Goal: Information Seeking & Learning: Learn about a topic

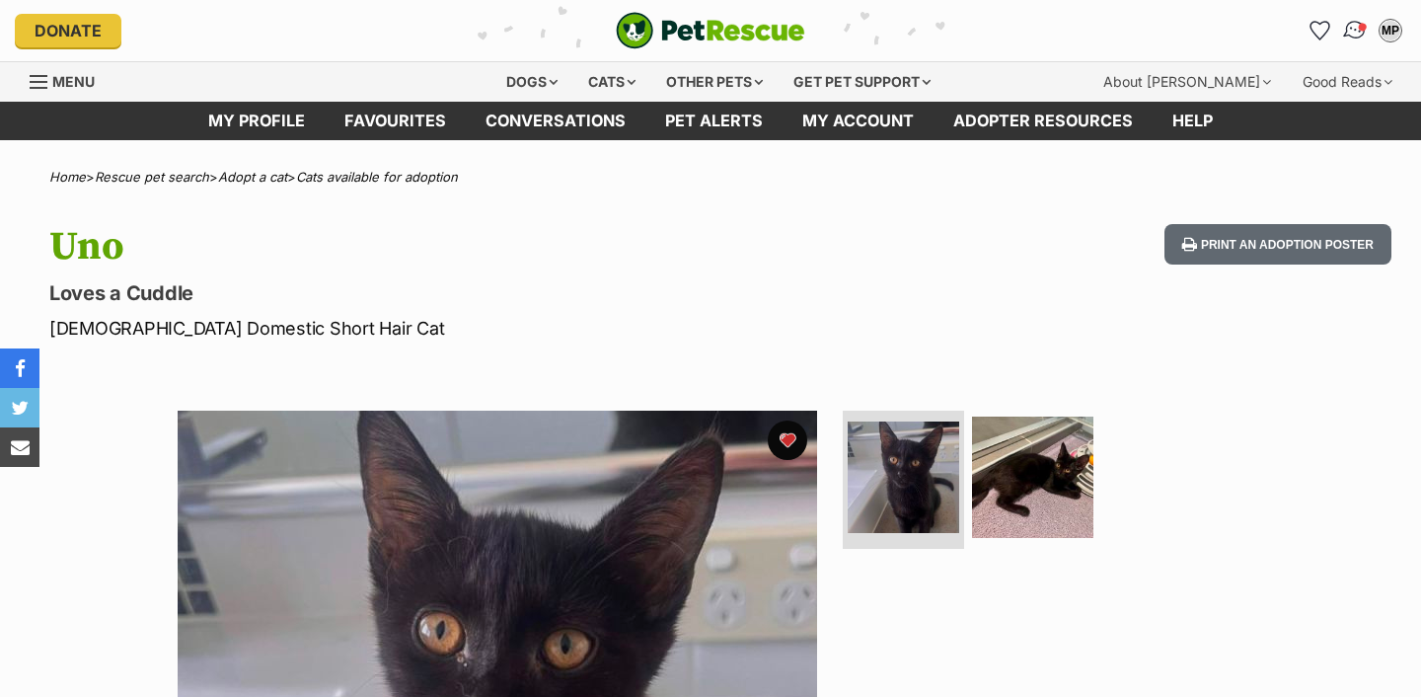
click at [1345, 33] on img "Conversations" at bounding box center [1355, 31] width 27 height 26
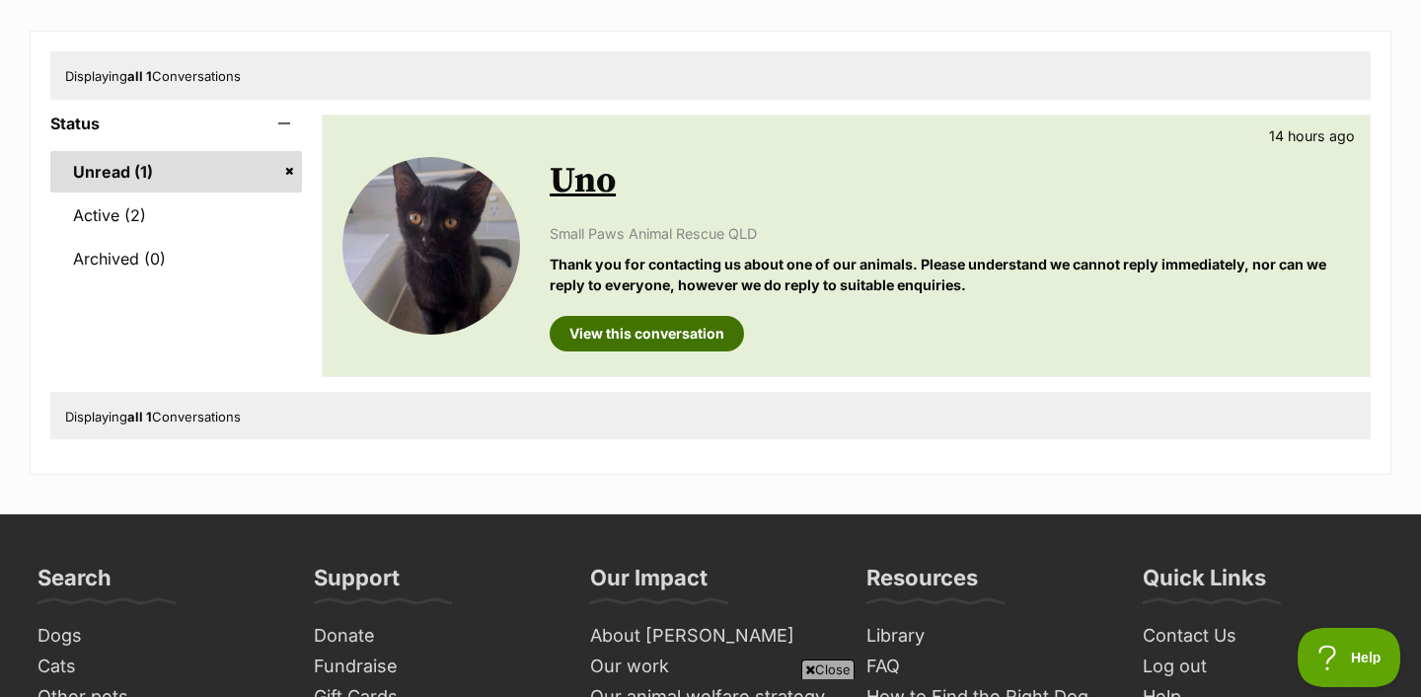
click at [714, 327] on link "View this conversation" at bounding box center [647, 334] width 194 height 36
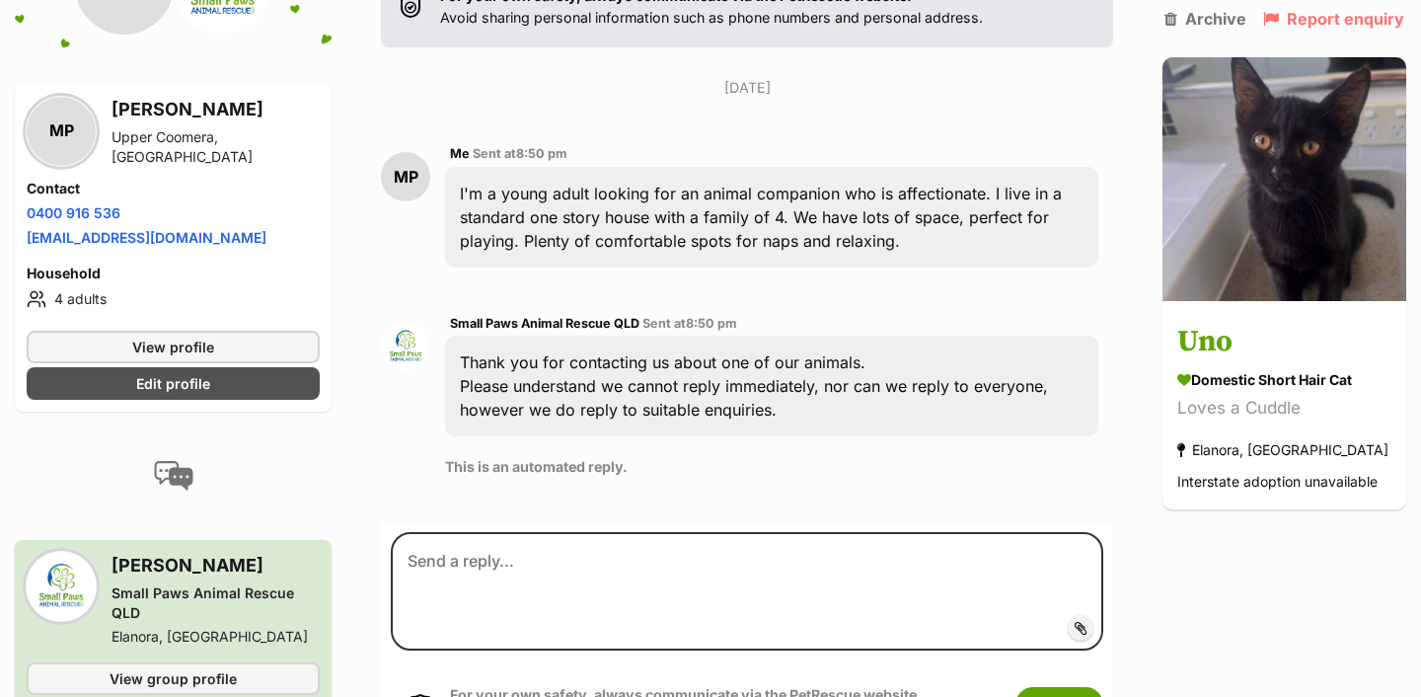
scroll to position [374, 0]
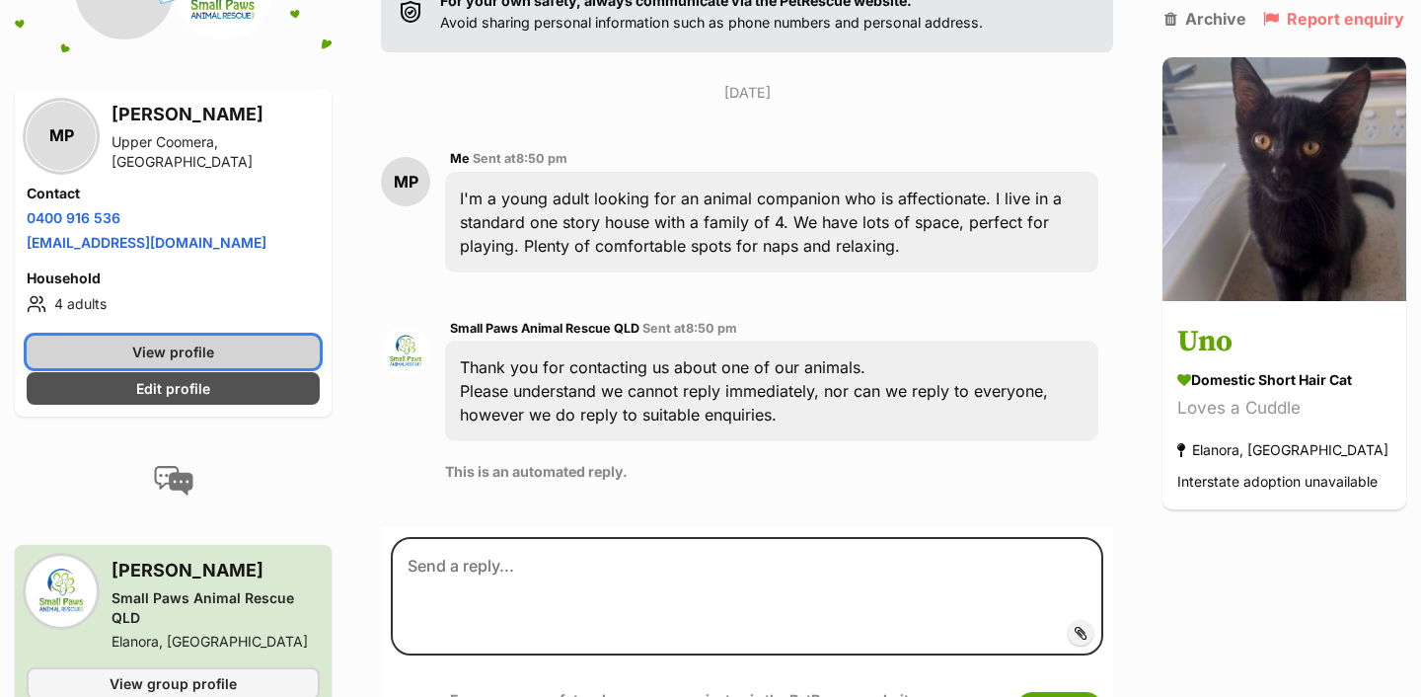
click at [259, 345] on link "View profile" at bounding box center [173, 350] width 293 height 33
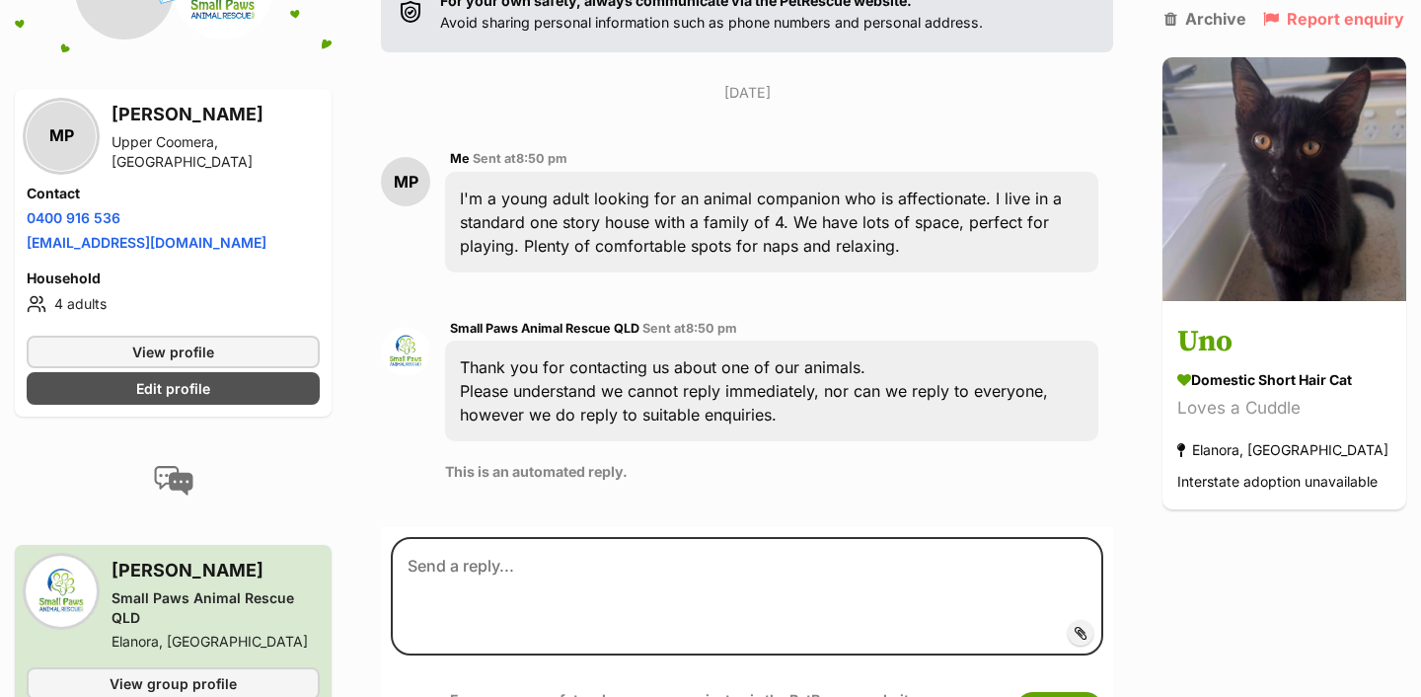
scroll to position [283, 0]
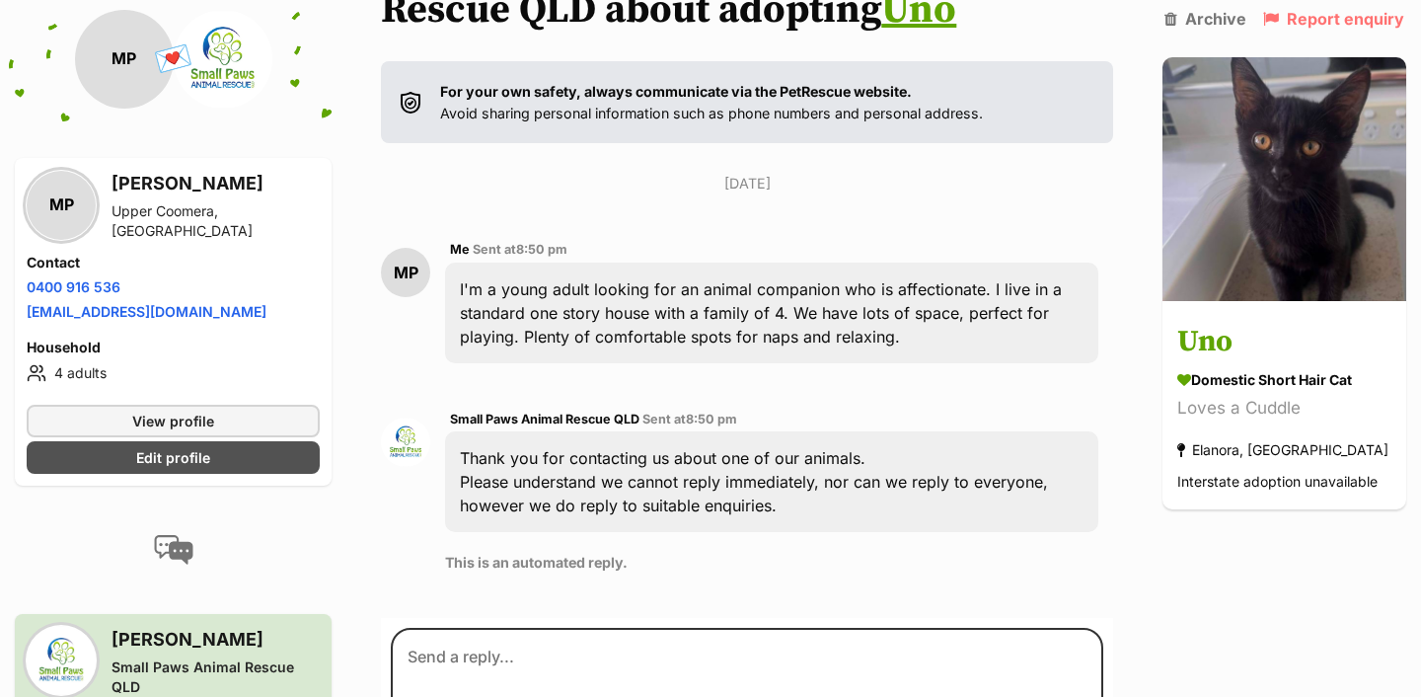
drag, startPoint x: 907, startPoint y: 332, endPoint x: 447, endPoint y: 291, distance: 461.6
click at [447, 291] on div "I'm a young adult looking for an animal companion who is affectionate. I live i…" at bounding box center [771, 312] width 653 height 101
copy div "I'm a young adult looking for an animal companion who is affectionate. I live i…"
click at [268, 448] on link "Edit profile" at bounding box center [173, 457] width 293 height 33
click at [353, 363] on div "Back to all conversations 💌 Conversation participant details MP MP Mia Parra Up…" at bounding box center [710, 367] width 1421 height 970
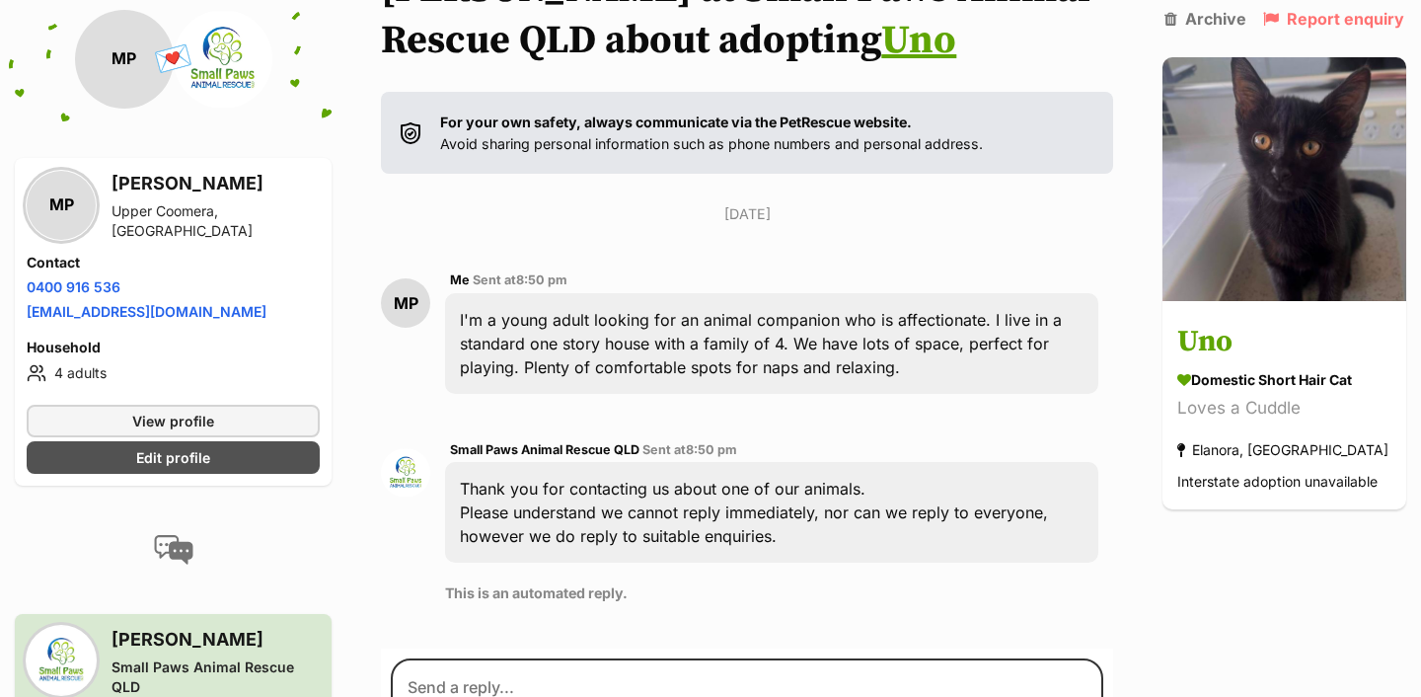
scroll to position [240, 0]
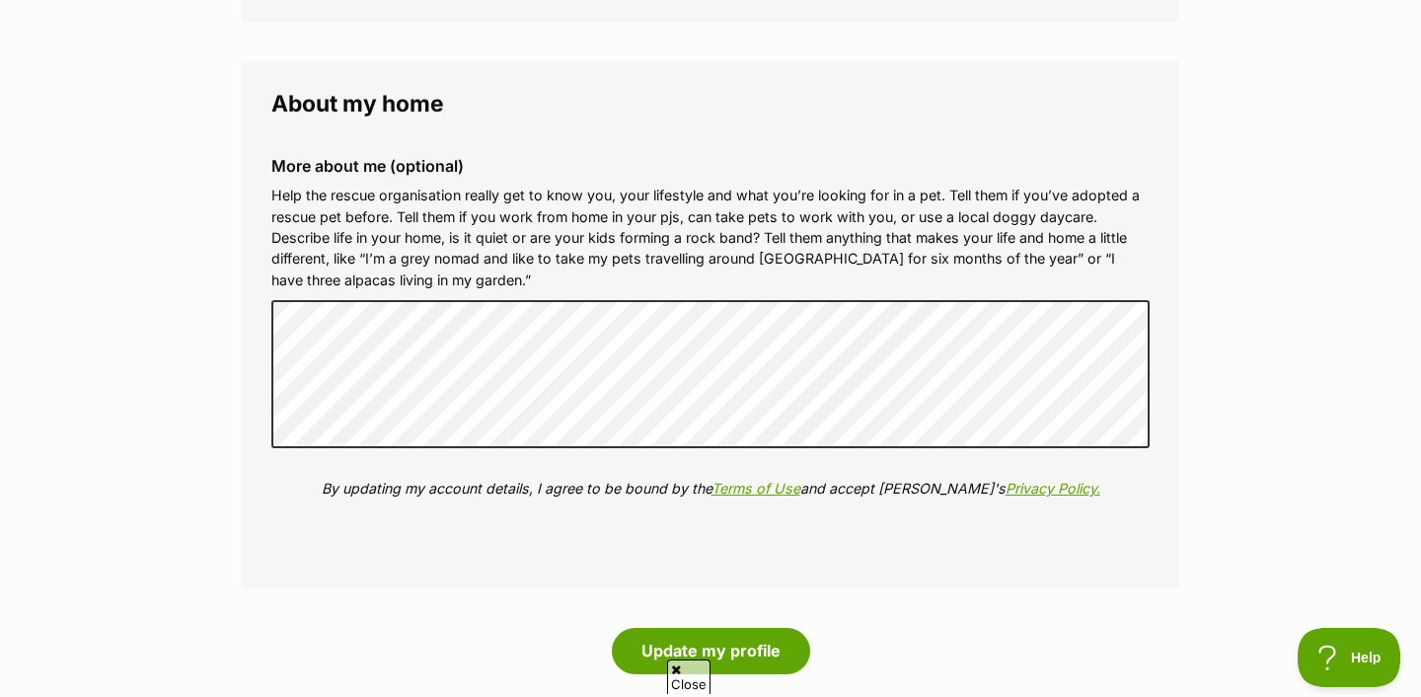
scroll to position [2023, 0]
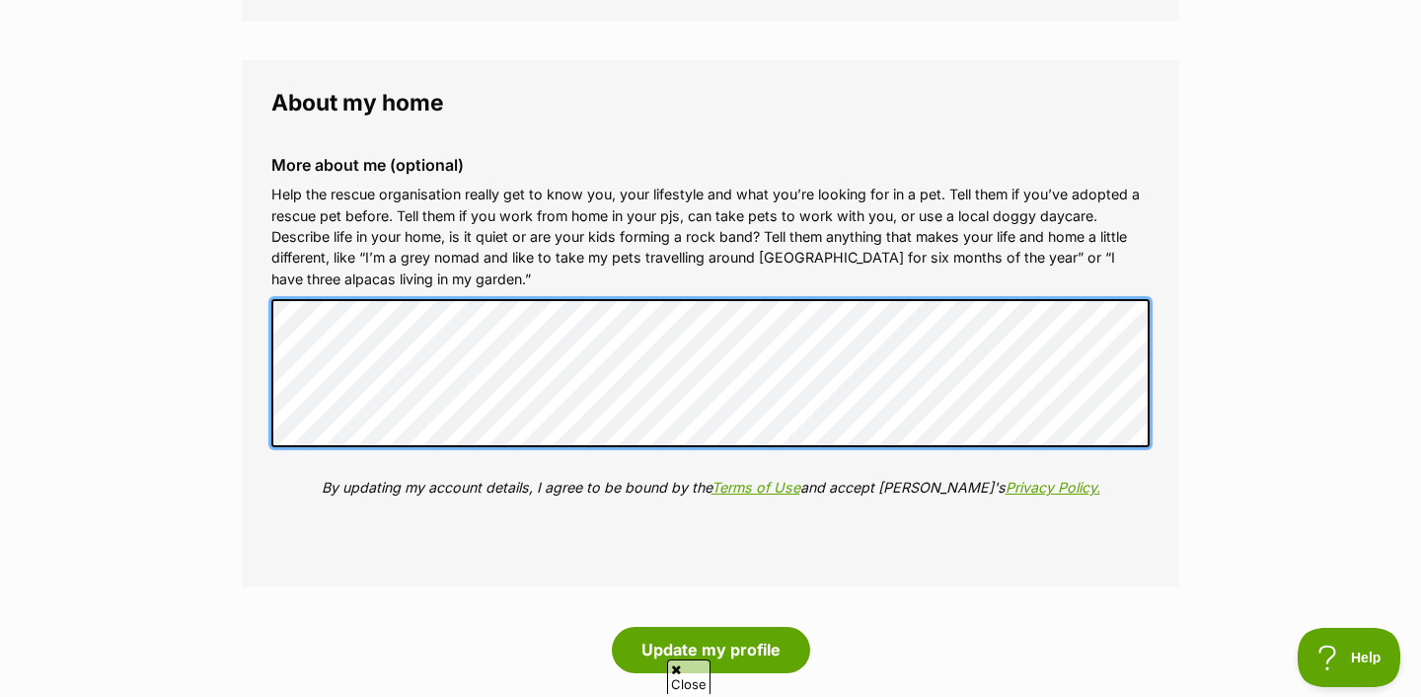
click at [249, 301] on fieldset "About my home More about me (optional) Help the rescue organisation really get …" at bounding box center [710, 324] width 937 height 528
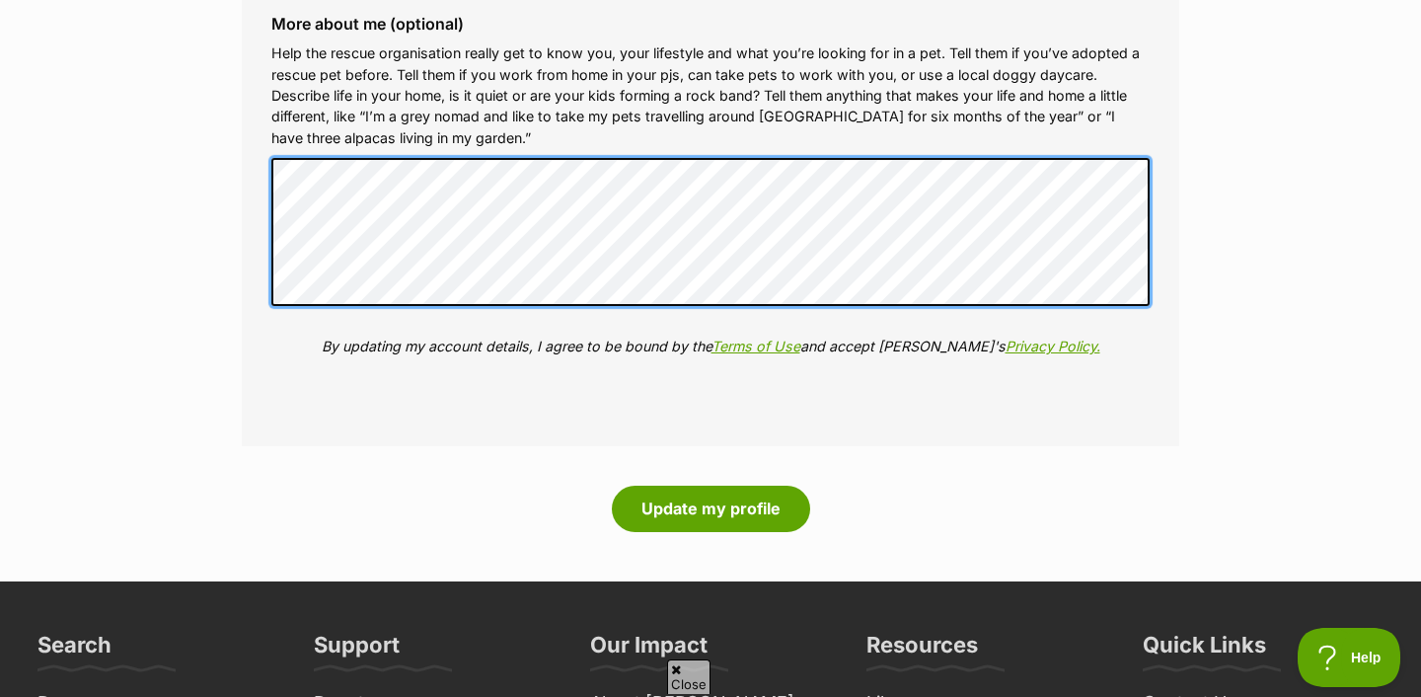
scroll to position [2200, 0]
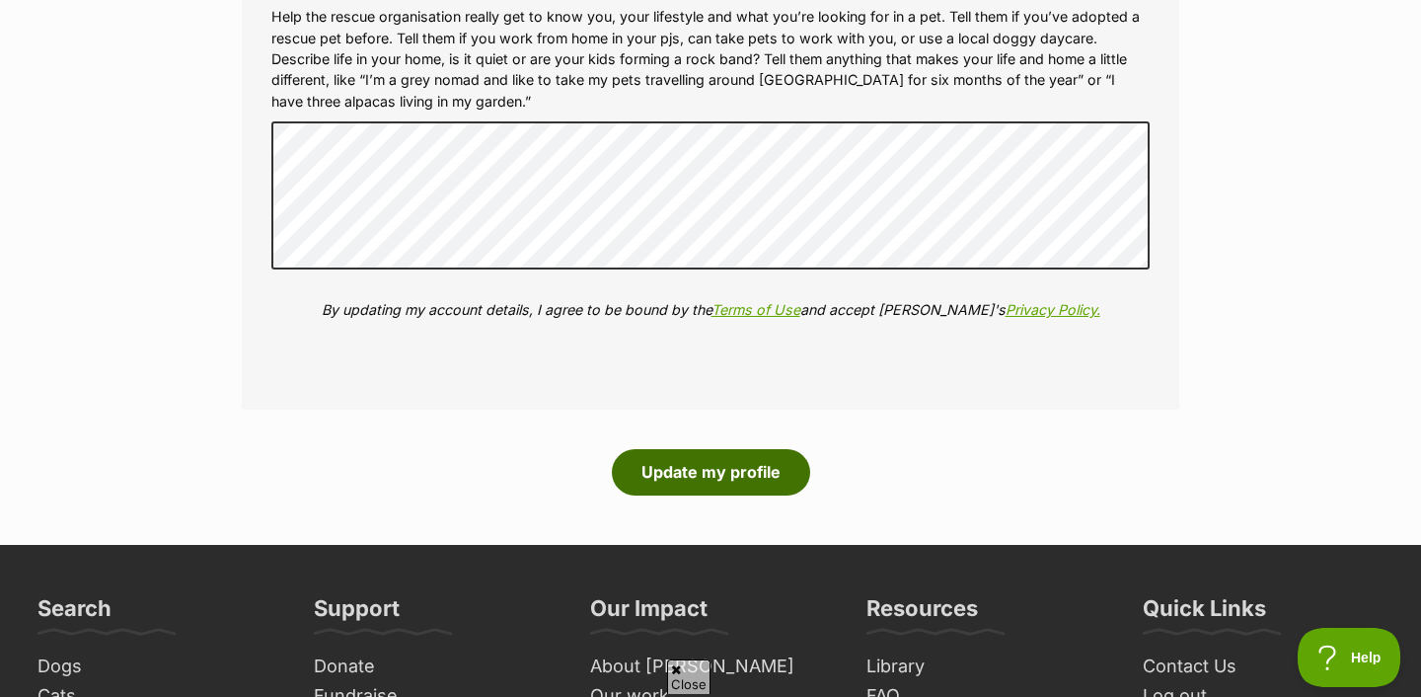
click at [651, 470] on button "Update my profile" at bounding box center [711, 471] width 198 height 45
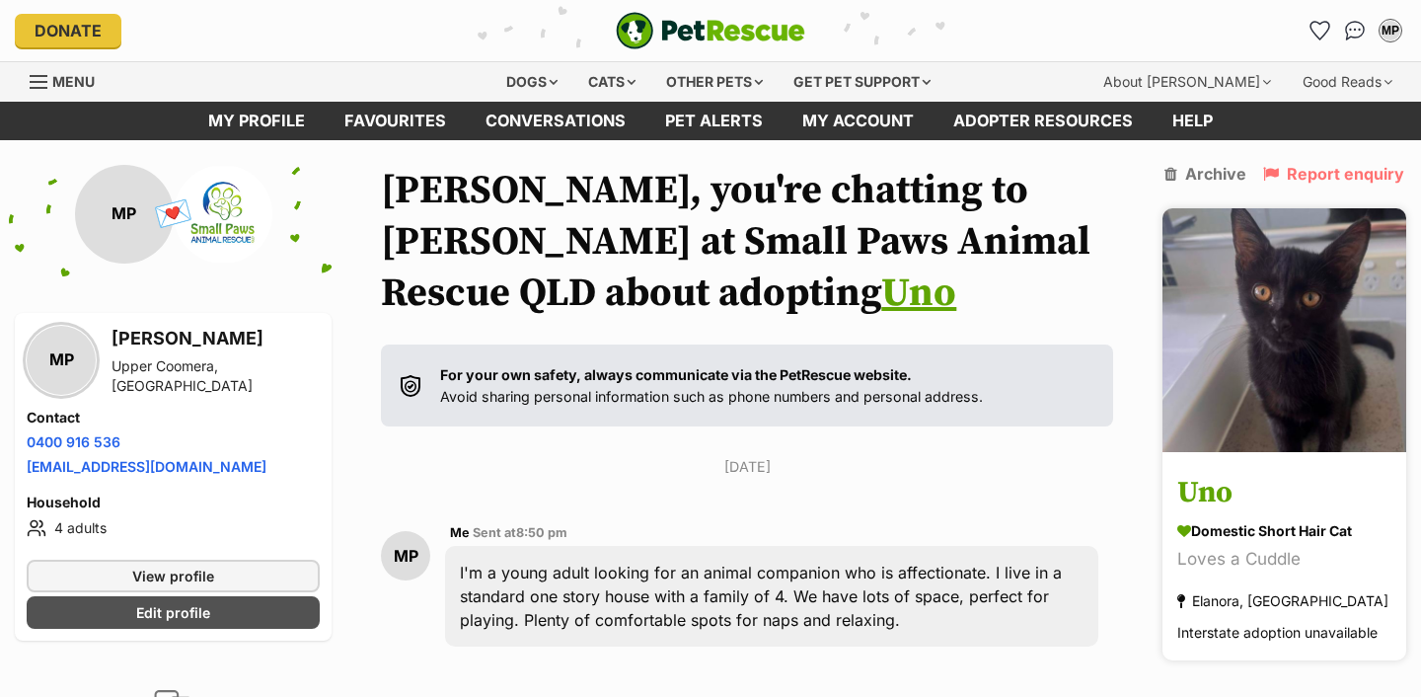
click at [1235, 334] on img at bounding box center [1284, 330] width 244 height 244
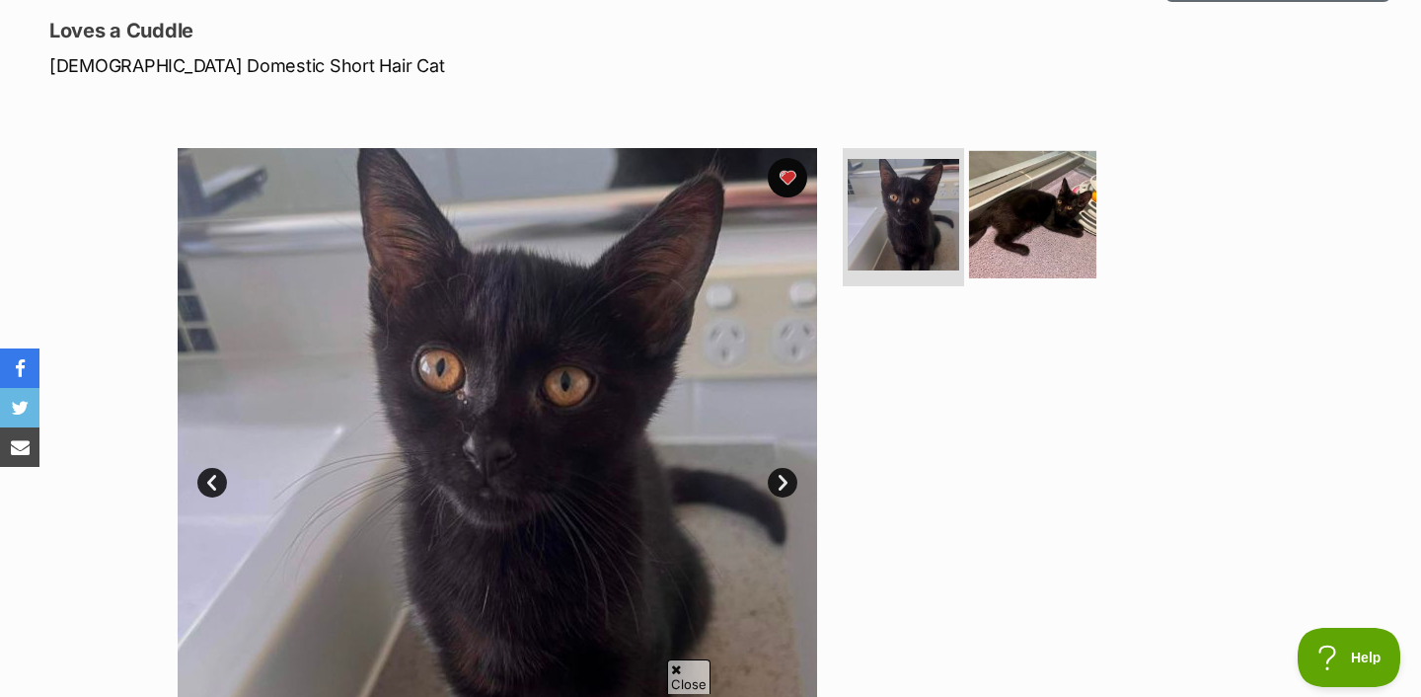
scroll to position [305, 0]
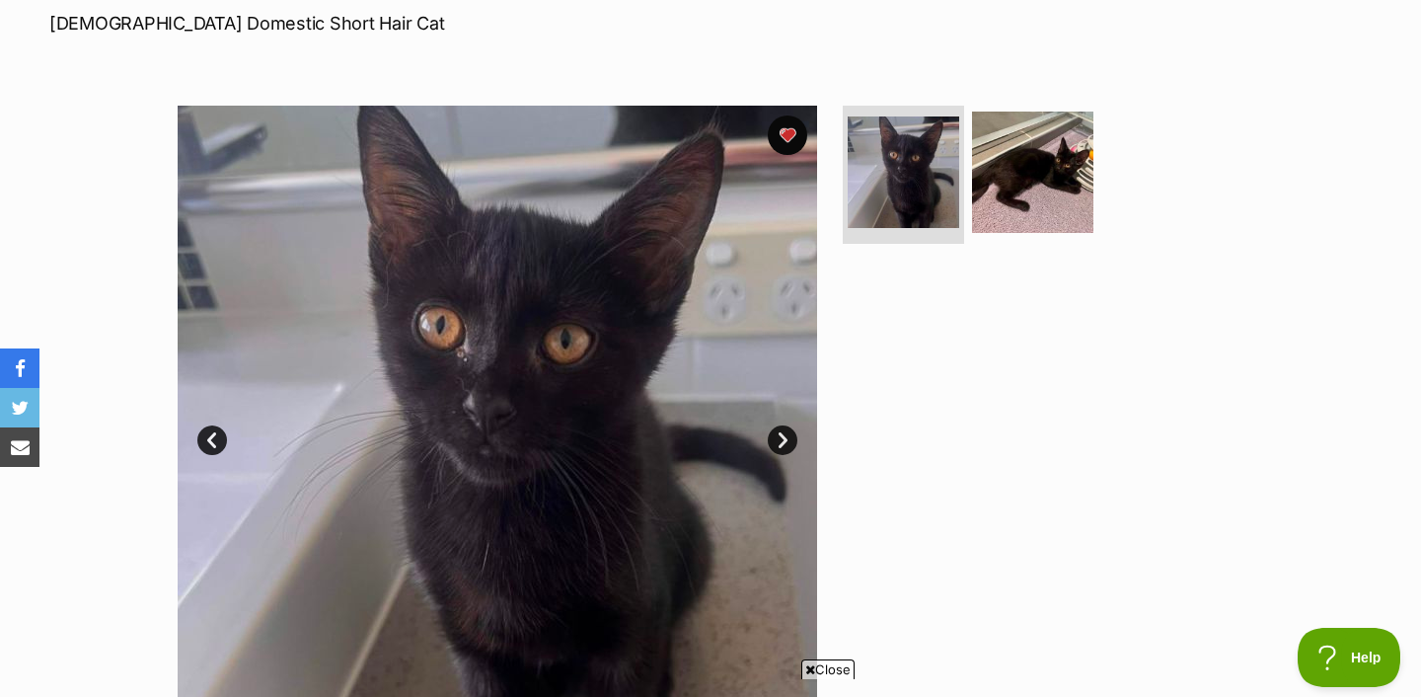
click at [782, 441] on link "Next" at bounding box center [783, 440] width 30 height 30
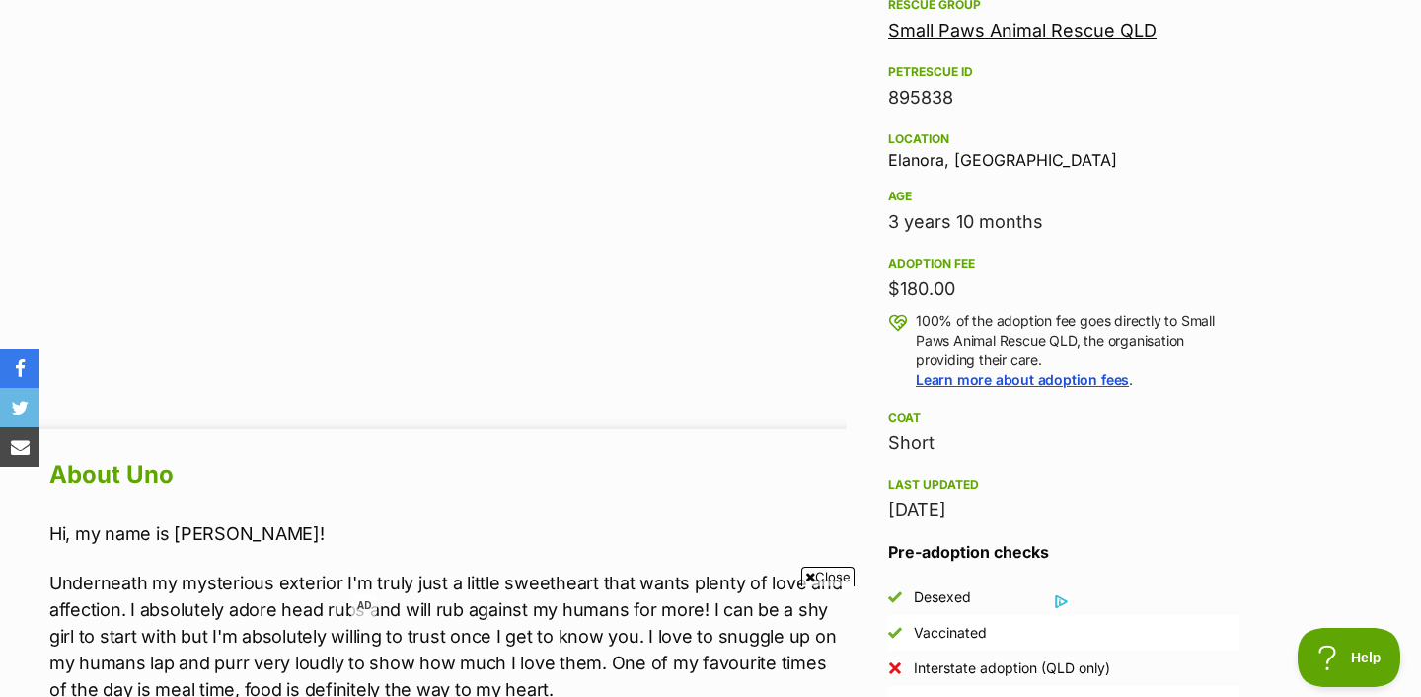
scroll to position [1312, 0]
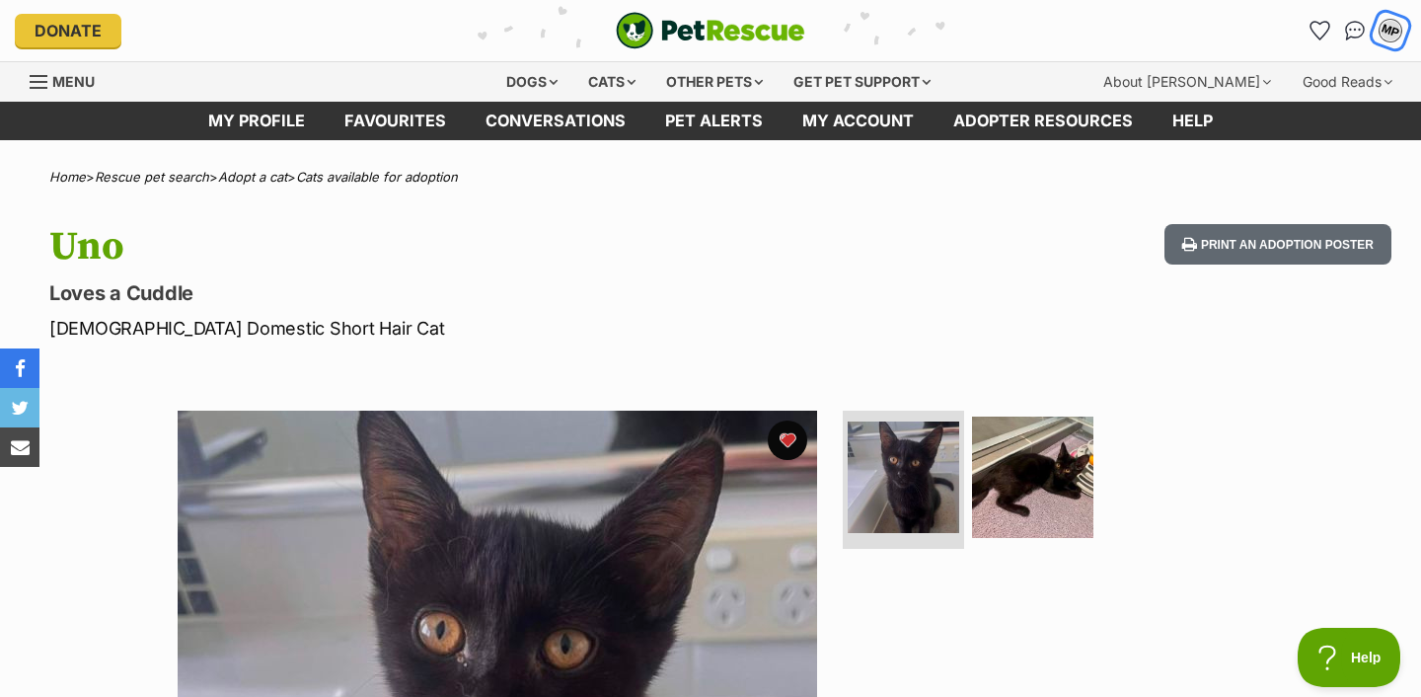
click at [1382, 28] on div "MP" at bounding box center [1390, 31] width 26 height 26
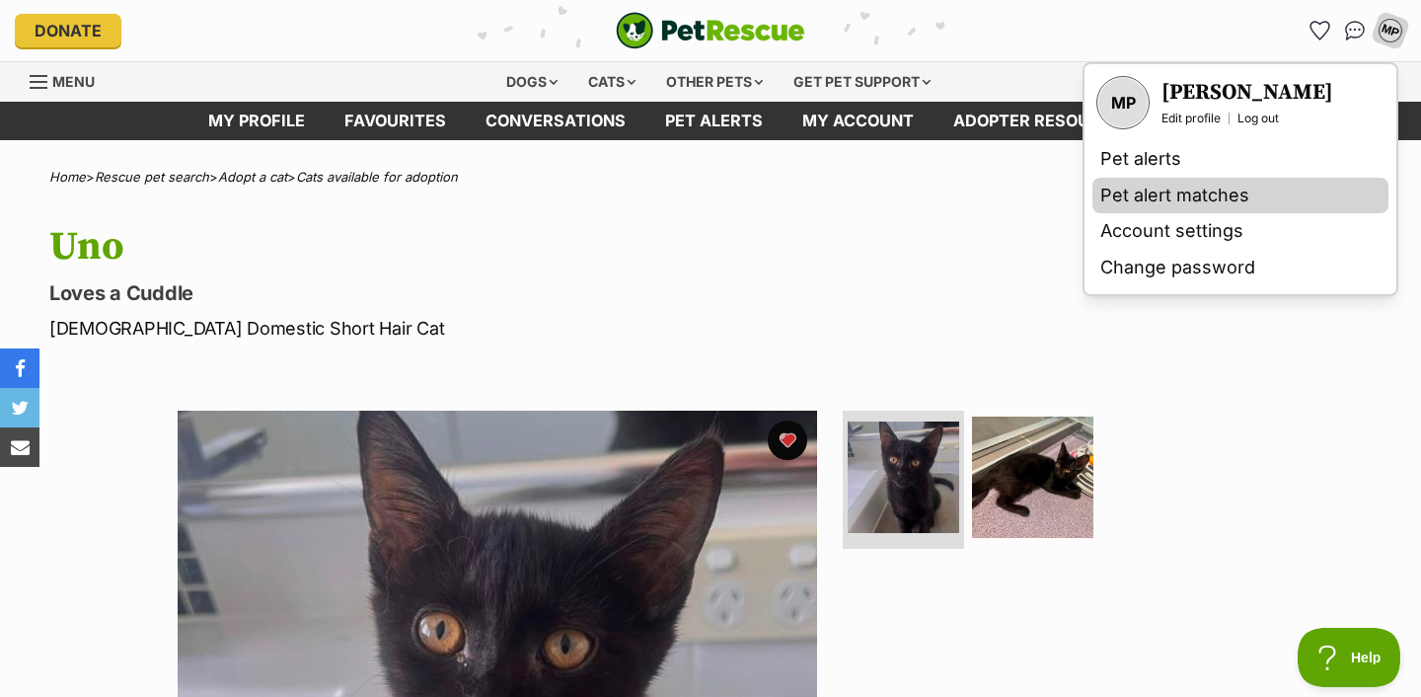
click at [1262, 193] on link "Pet alert matches" at bounding box center [1240, 196] width 296 height 37
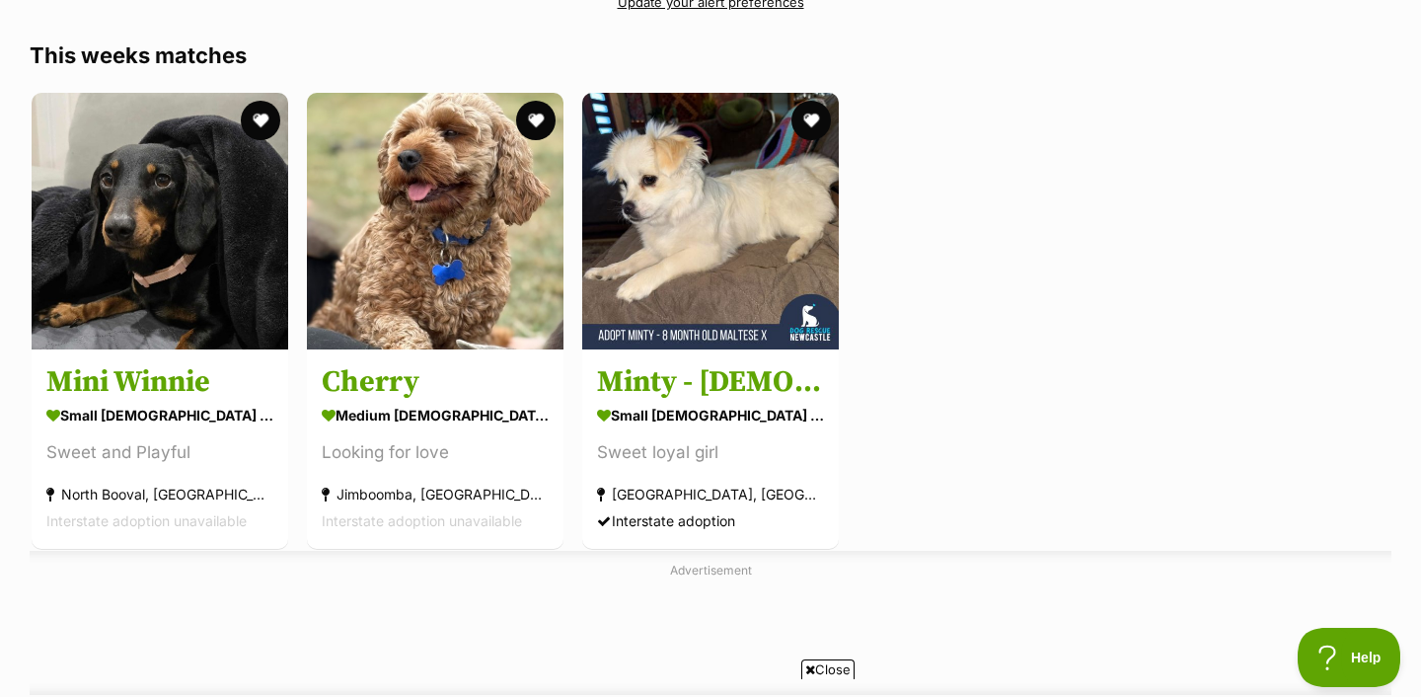
scroll to position [317, 0]
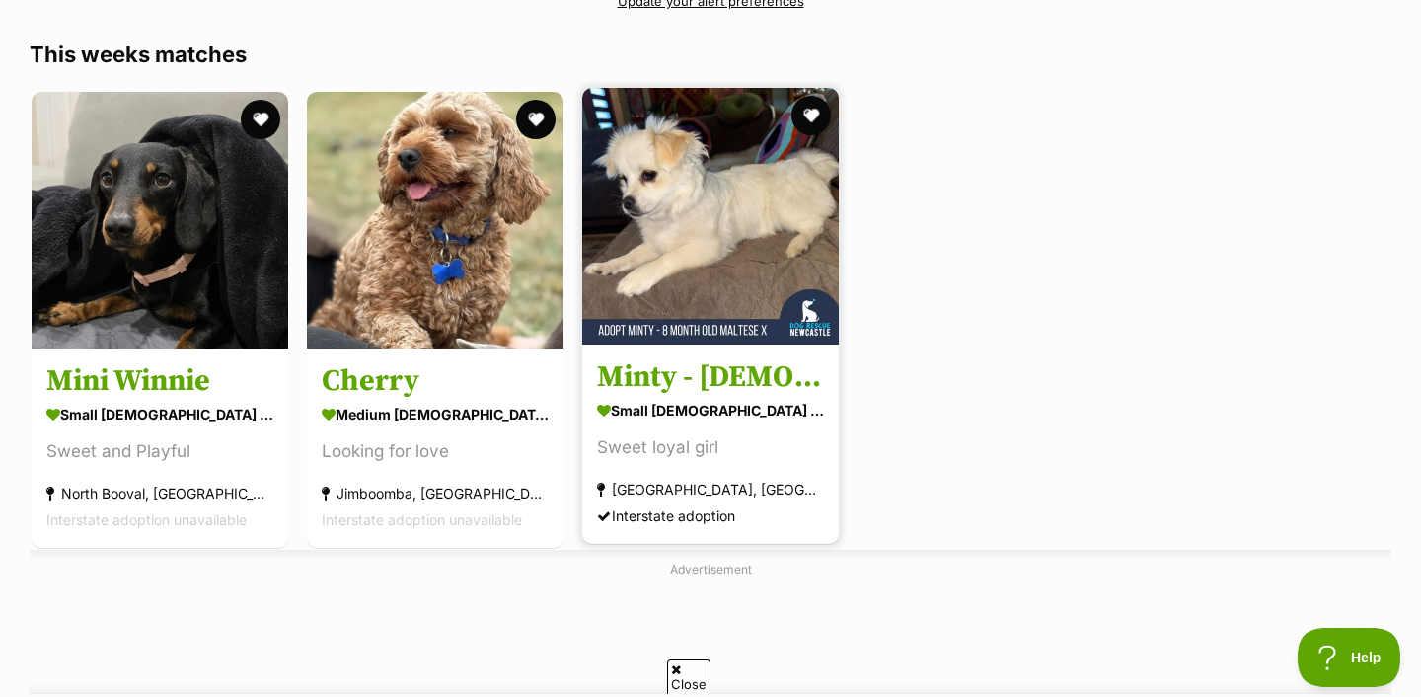
click at [680, 238] on img at bounding box center [710, 216] width 257 height 257
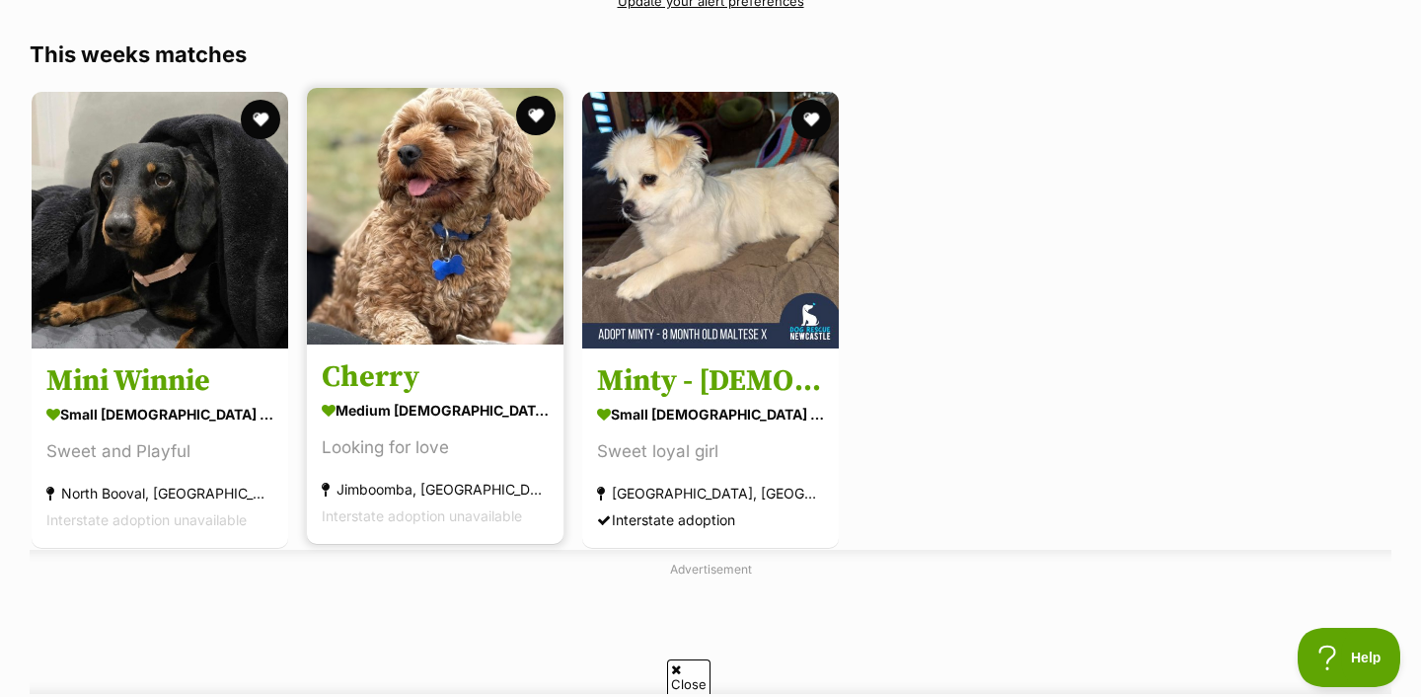
click at [525, 391] on h3 "Cherry" at bounding box center [435, 376] width 227 height 37
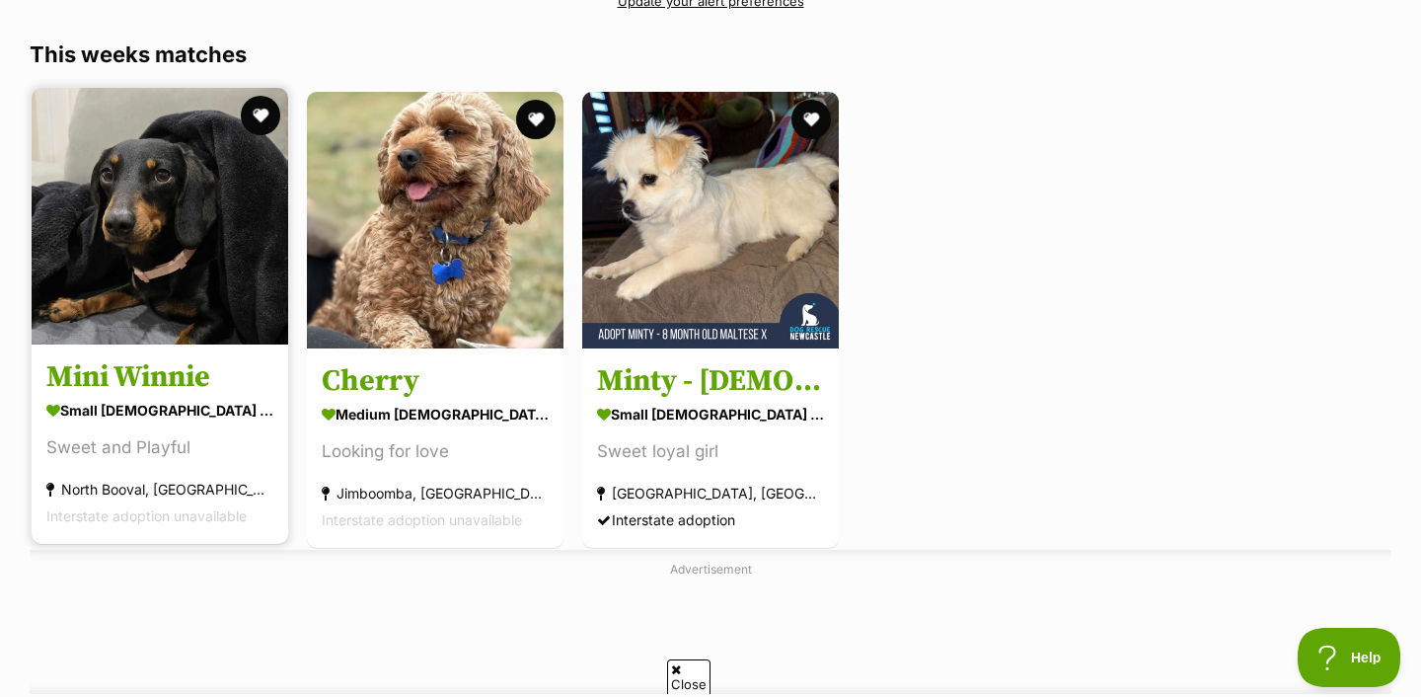
click at [233, 273] on img at bounding box center [160, 216] width 257 height 257
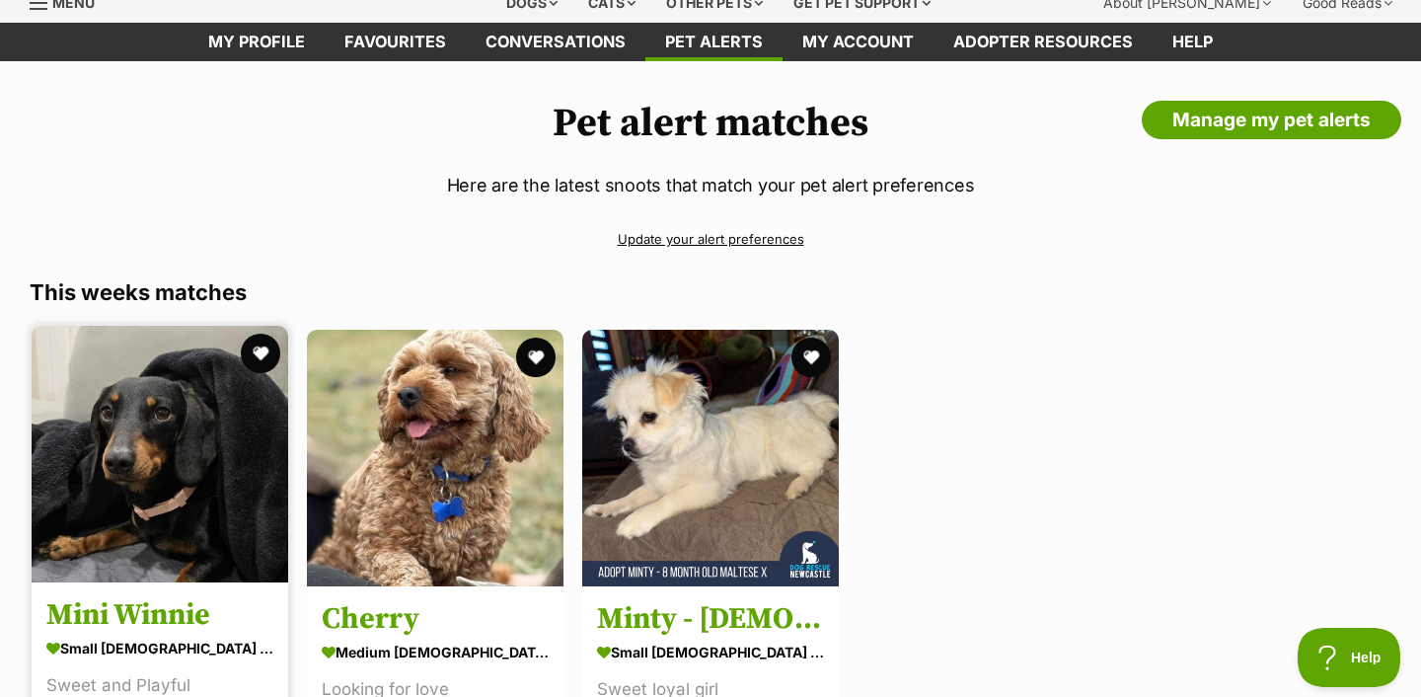
scroll to position [0, 0]
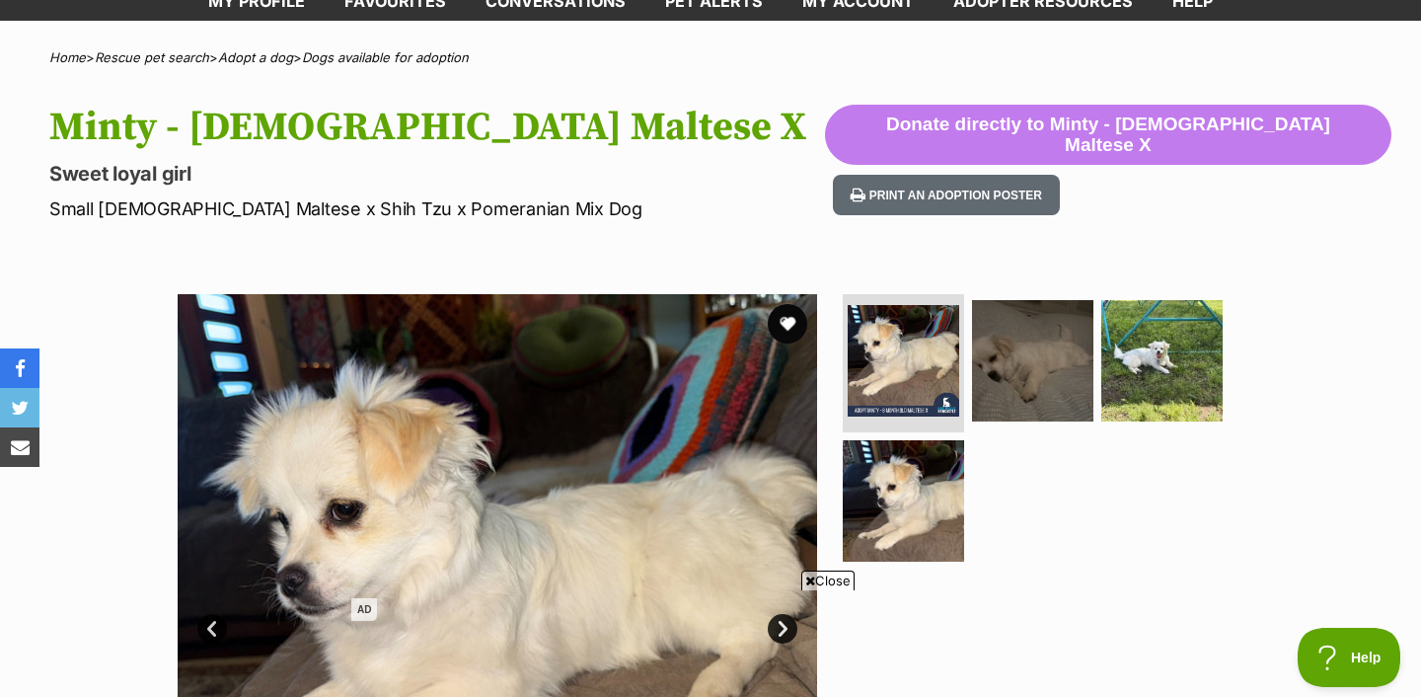
scroll to position [113, 0]
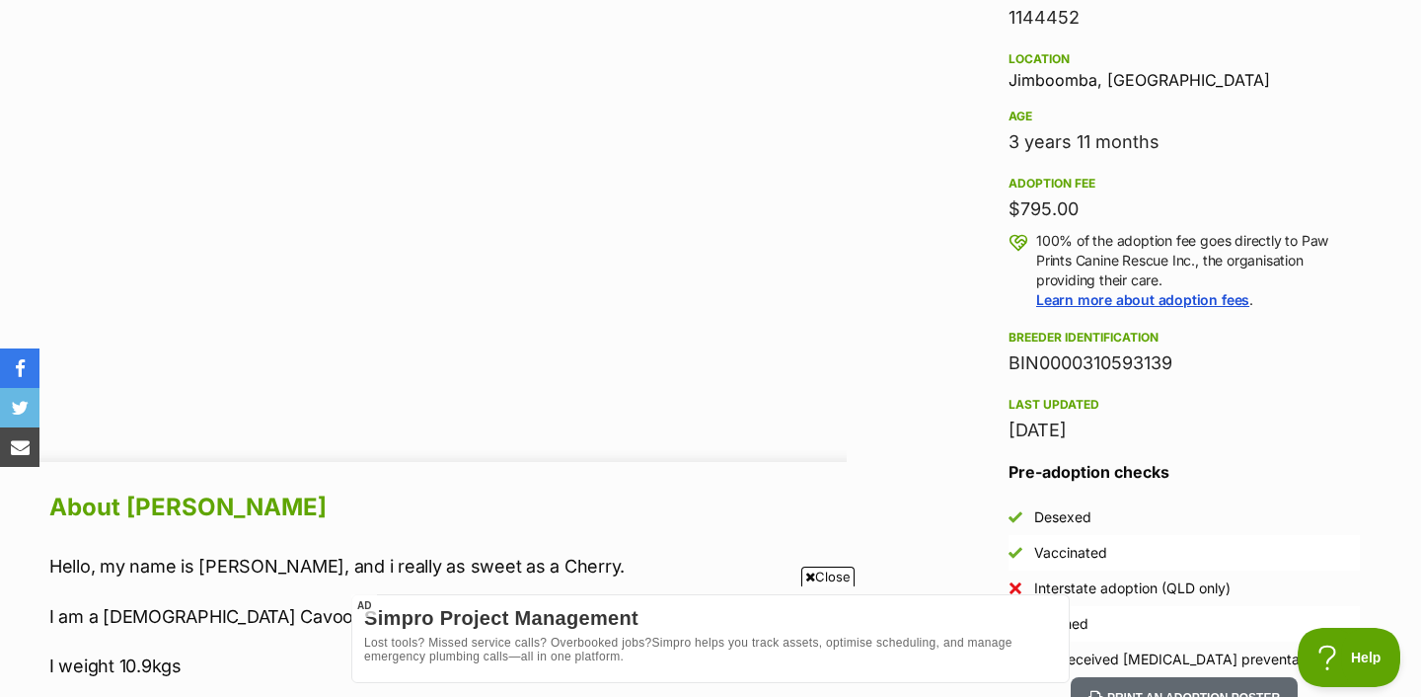
scroll to position [1324, 0]
